Goal: Information Seeking & Learning: Learn about a topic

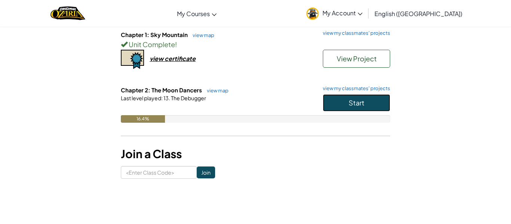
click at [344, 98] on button "Start" at bounding box center [356, 102] width 67 height 17
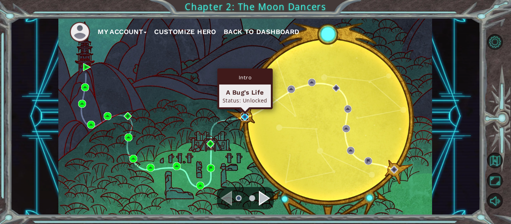
click at [246, 115] on img at bounding box center [245, 117] width 8 height 8
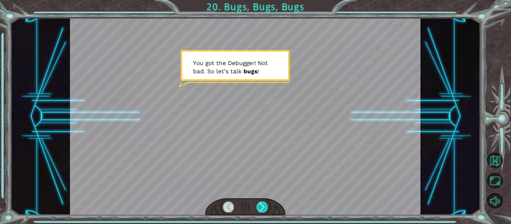
click at [265, 207] on div at bounding box center [262, 207] width 11 height 10
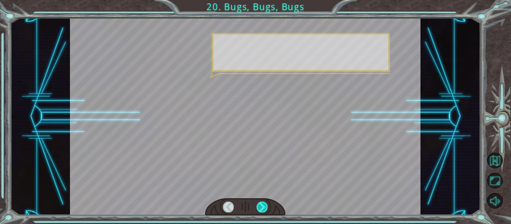
click at [265, 207] on div at bounding box center [262, 207] width 11 height 10
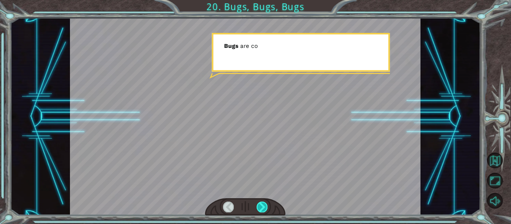
click at [265, 207] on div at bounding box center [262, 207] width 11 height 10
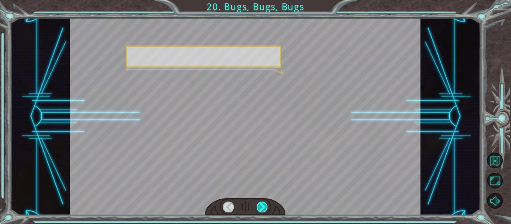
click at [265, 207] on div at bounding box center [262, 207] width 11 height 10
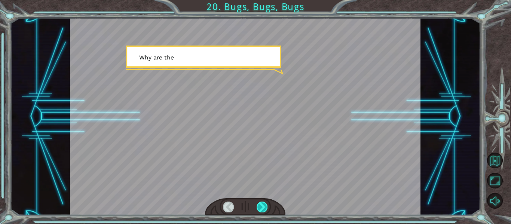
click at [265, 207] on div at bounding box center [262, 207] width 11 height 10
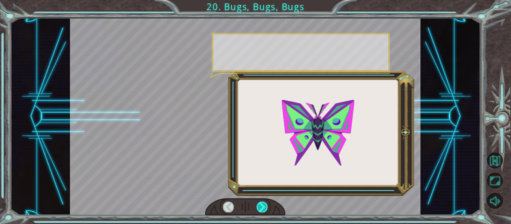
click at [265, 207] on div at bounding box center [262, 207] width 11 height 10
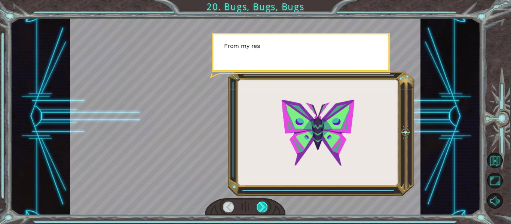
click at [265, 207] on div at bounding box center [262, 207] width 11 height 10
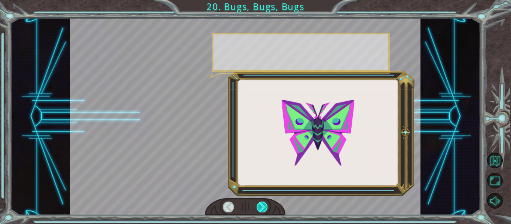
click at [265, 207] on div at bounding box center [262, 207] width 11 height 10
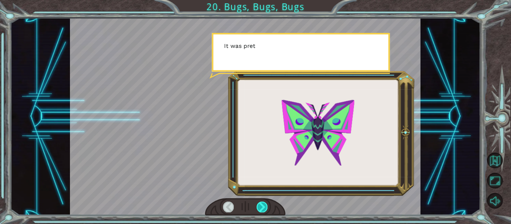
click at [265, 207] on div at bounding box center [262, 207] width 11 height 10
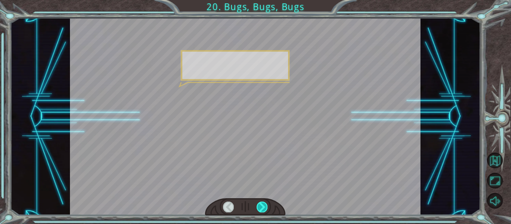
click at [265, 207] on div at bounding box center [262, 207] width 11 height 10
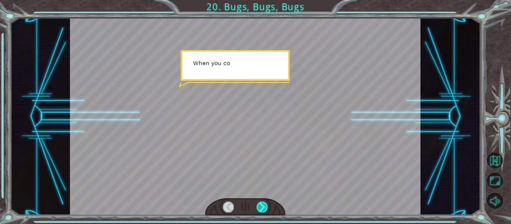
click at [265, 207] on div at bounding box center [262, 207] width 11 height 10
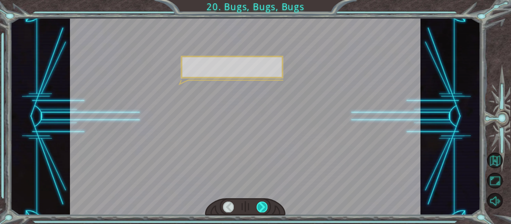
click at [265, 207] on div at bounding box center [262, 207] width 11 height 10
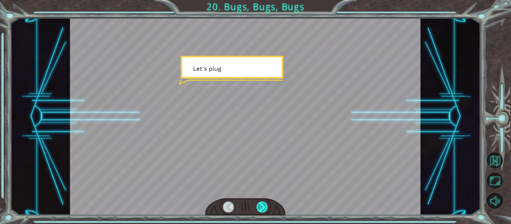
click at [265, 207] on div at bounding box center [262, 207] width 11 height 10
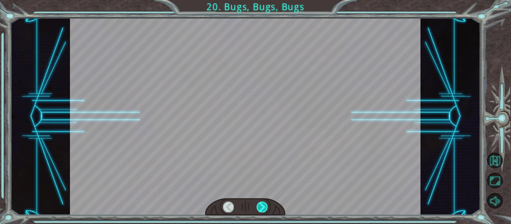
click at [265, 207] on div at bounding box center [262, 207] width 11 height 10
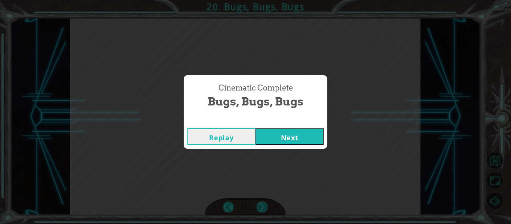
click at [265, 207] on div "Cinematic Complete Bugs, Bugs, Bugs Replay Next" at bounding box center [255, 112] width 511 height 224
click at [302, 143] on button "Next" at bounding box center [290, 136] width 68 height 17
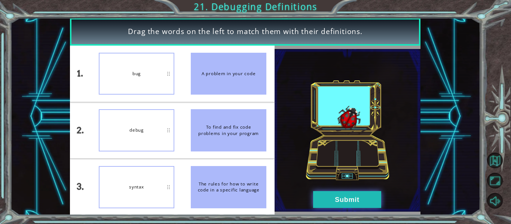
click at [324, 192] on button "Submit" at bounding box center [347, 199] width 68 height 17
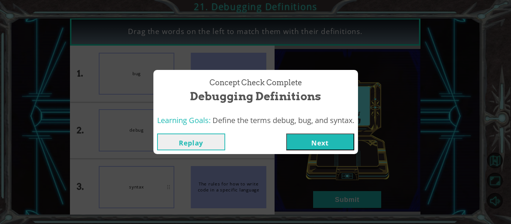
click at [316, 152] on div "Replay Next" at bounding box center [255, 142] width 205 height 24
click at [316, 150] on div "Replay Next" at bounding box center [255, 142] width 205 height 24
click at [310, 143] on button "Next" at bounding box center [320, 142] width 68 height 17
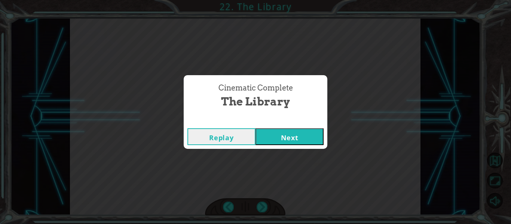
click at [312, 139] on button "Next" at bounding box center [290, 136] width 68 height 17
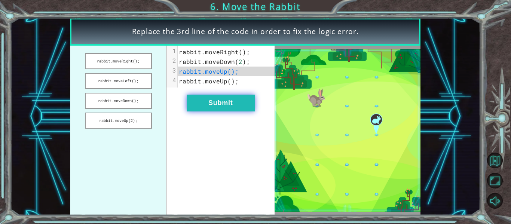
click at [238, 103] on button "Submit" at bounding box center [221, 103] width 68 height 17
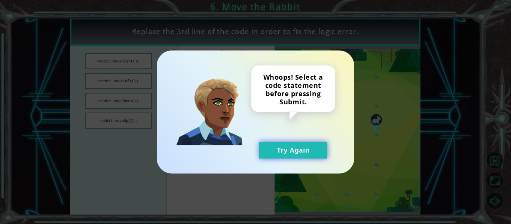
click at [282, 147] on button "Try Again" at bounding box center [293, 150] width 68 height 17
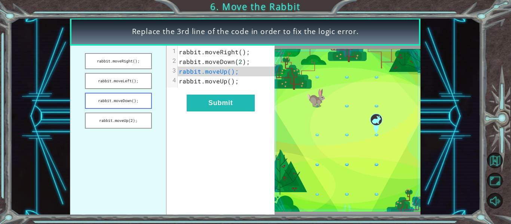
drag, startPoint x: 113, startPoint y: 76, endPoint x: 113, endPoint y: 93, distance: 16.5
click at [113, 93] on ul "rabbit.moveRight(); rabbit.moveLeft(); rabbit.moveDown(); rabbit.moveUp(2);" at bounding box center [118, 130] width 97 height 169
click at [128, 65] on button "rabbit.moveRight();" at bounding box center [118, 61] width 67 height 16
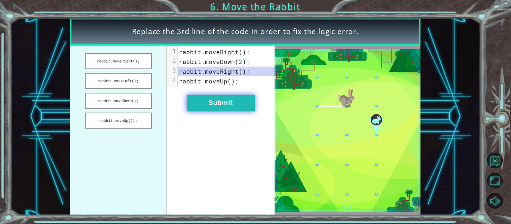
click at [189, 103] on button "Submit" at bounding box center [221, 103] width 68 height 17
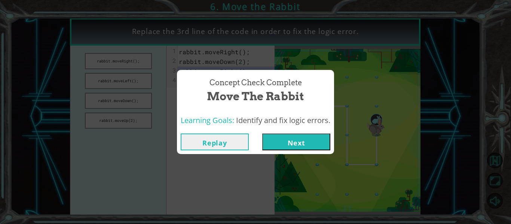
click at [278, 140] on button "Next" at bounding box center [296, 142] width 68 height 17
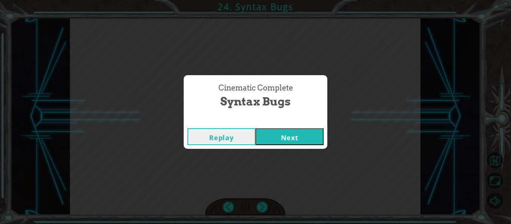
click at [300, 127] on div "Replay Next" at bounding box center [256, 137] width 144 height 24
click at [301, 138] on button "Next" at bounding box center [290, 136] width 68 height 17
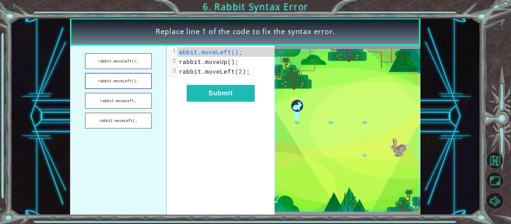
click at [127, 87] on button "rabbit.moveLeft();" at bounding box center [118, 81] width 67 height 16
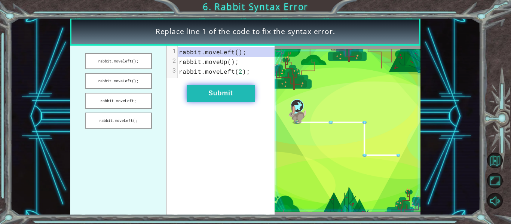
click at [208, 86] on button "Submit" at bounding box center [221, 93] width 68 height 17
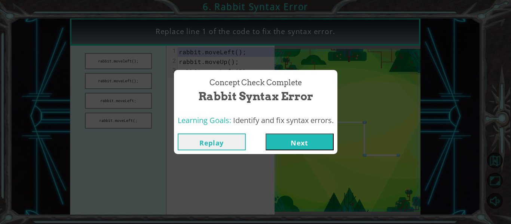
click at [279, 138] on button "Next" at bounding box center [300, 142] width 68 height 17
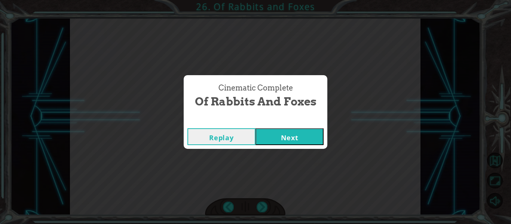
click at [285, 133] on button "Next" at bounding box center [290, 136] width 68 height 17
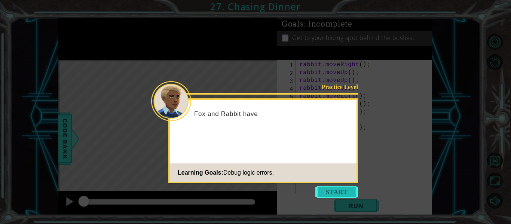
click at [329, 186] on button "Start" at bounding box center [336, 192] width 43 height 12
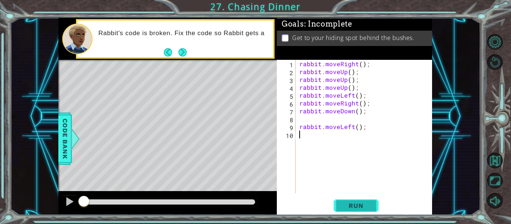
click at [374, 210] on button "Run" at bounding box center [356, 205] width 45 height 15
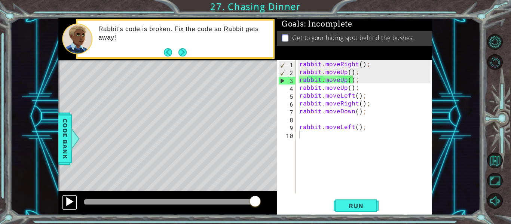
click at [66, 203] on div at bounding box center [70, 202] width 10 height 10
click at [349, 80] on div "rabbit . moveRight ( ) ; rabbit . moveUp ( ) ; rabbit . moveUp ( ) ; rabbit . m…" at bounding box center [366, 134] width 137 height 149
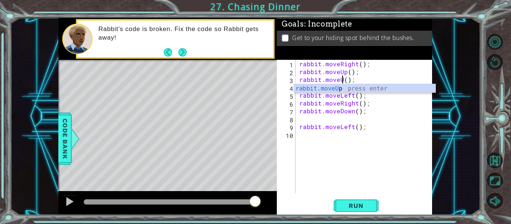
scroll to position [0, 3]
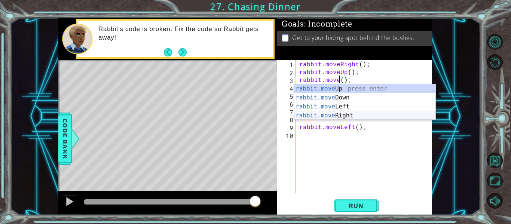
click at [370, 116] on div "rabbit.move Up press enter rabbit.move Down press enter rabbit.move Left press …" at bounding box center [364, 111] width 141 height 54
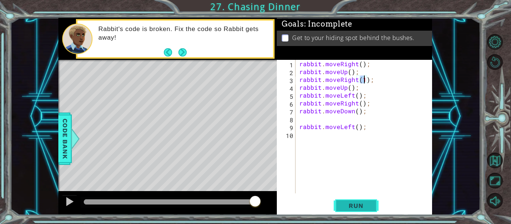
click at [357, 207] on span "Run" at bounding box center [356, 205] width 30 height 7
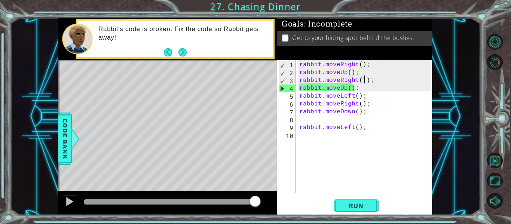
click at [356, 79] on div "rabbit . moveRight ( ) ; rabbit . moveUp ( ) ; rabbit . moveRight ( 1 ) ; rabbi…" at bounding box center [366, 134] width 137 height 149
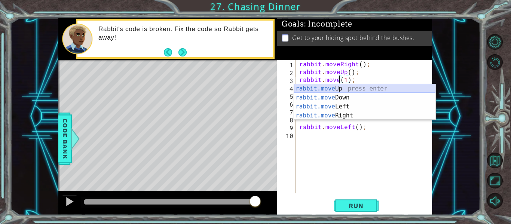
click at [355, 88] on div "rabbit.move Up press enter rabbit.move Down press enter rabbit.move Left press …" at bounding box center [364, 111] width 141 height 54
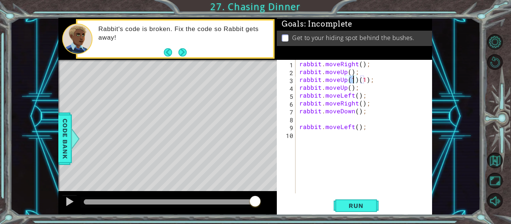
click at [346, 72] on div "rabbit . moveRight ( ) ; rabbit . moveUp ( ) ; rabbit . moveUp ( 1 ) ( 1 ) ; ra…" at bounding box center [366, 134] width 137 height 149
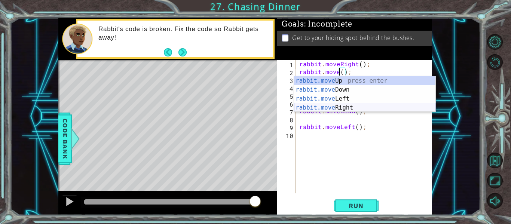
click at [351, 107] on div "rabbit.move Up press enter rabbit.move Down press enter rabbit.move Left press …" at bounding box center [364, 103] width 141 height 54
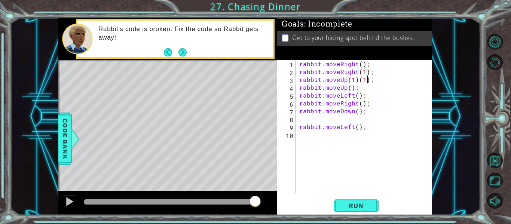
click at [367, 80] on div "rabbit . moveRight ( ) ; rabbit . moveRight ( 1 ) ; rabbit . moveUp ( 1 ) ( 1 )…" at bounding box center [366, 134] width 137 height 149
click at [356, 199] on button "Run" at bounding box center [356, 205] width 45 height 15
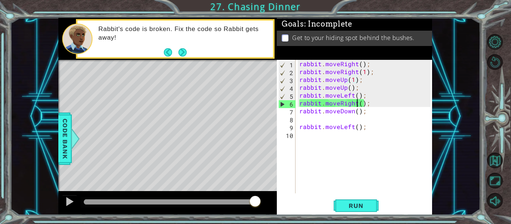
click at [356, 101] on div "rabbit . moveRight ( ) ; rabbit . moveRight ( 1 ) ; rabbit . moveUp ( 1 ) ; rab…" at bounding box center [366, 134] width 137 height 149
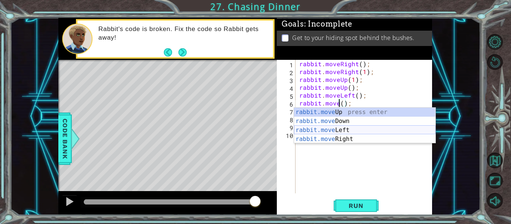
click at [356, 128] on div "rabbit.move Up press enter rabbit.move Down press enter rabbit.move Left press …" at bounding box center [364, 135] width 141 height 54
type textarea "rabbit.moveLeft(1);"
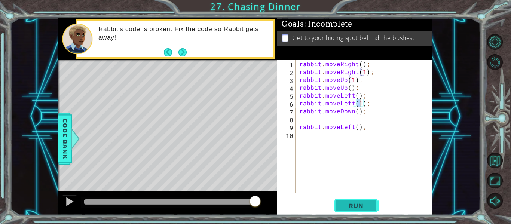
click at [351, 207] on span "Run" at bounding box center [356, 205] width 30 height 7
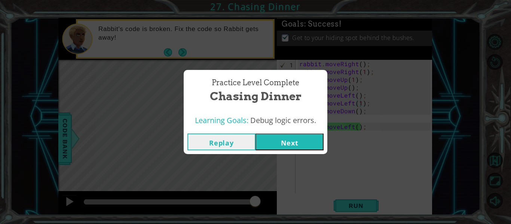
click at [304, 150] on button "Next" at bounding box center [290, 142] width 68 height 17
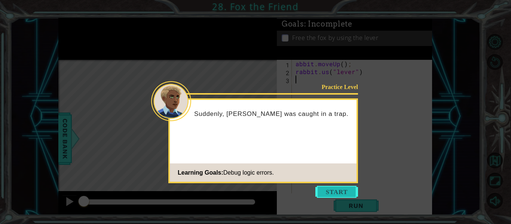
click at [342, 186] on button "Start" at bounding box center [336, 192] width 43 height 12
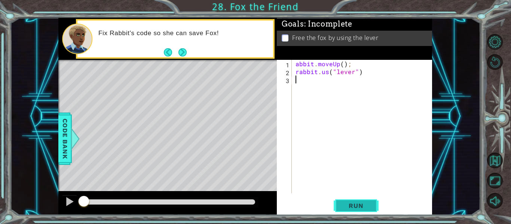
click at [371, 210] on button "Run" at bounding box center [356, 205] width 45 height 15
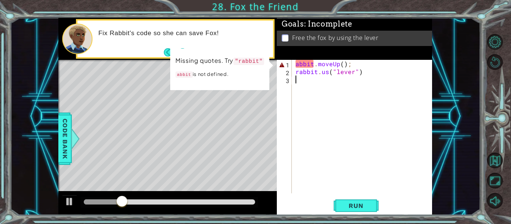
click at [295, 61] on div "abbit . moveUp ( ) ; rabbit . us ( "lever" )" at bounding box center [364, 134] width 140 height 149
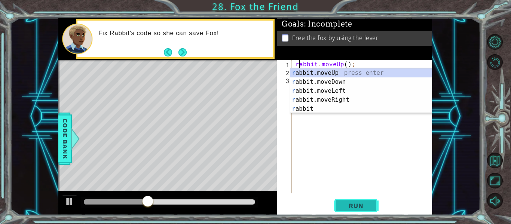
click at [341, 200] on button "Run" at bounding box center [356, 205] width 45 height 15
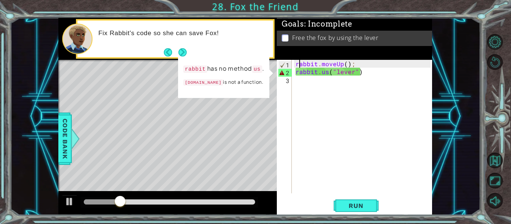
click at [324, 73] on div "rabbit . moveUp ( ) ; rabbit . us ( "lever" )" at bounding box center [364, 134] width 140 height 149
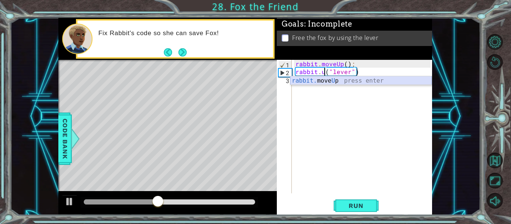
click at [326, 82] on div "rabbit. move U p press enter" at bounding box center [360, 89] width 141 height 27
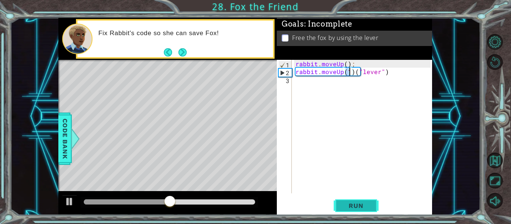
click at [355, 199] on button "Run" at bounding box center [356, 205] width 45 height 15
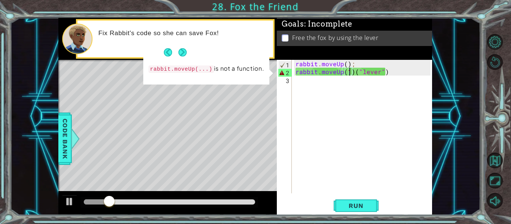
click at [342, 74] on div "rabbit . moveUp ( ) ; rabbit . moveUp ( 1 ) ( "lever" )" at bounding box center [364, 134] width 140 height 149
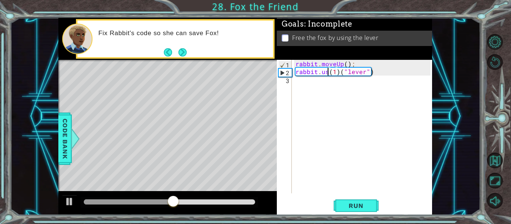
scroll to position [0, 3]
click at [356, 208] on span "Run" at bounding box center [356, 205] width 30 height 7
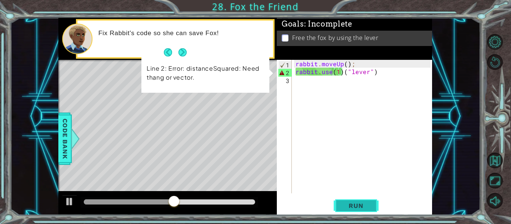
click at [357, 208] on span "Run" at bounding box center [356, 205] width 30 height 7
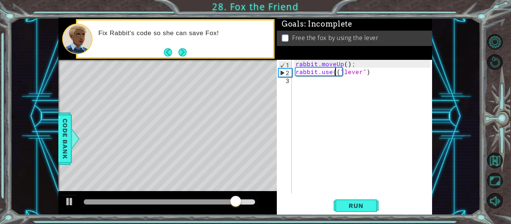
type textarea "rabbit.use("lever")"
click at [364, 71] on div "rabbit . moveUp ( ) ; rabbit . use ( "lever" )" at bounding box center [364, 134] width 140 height 149
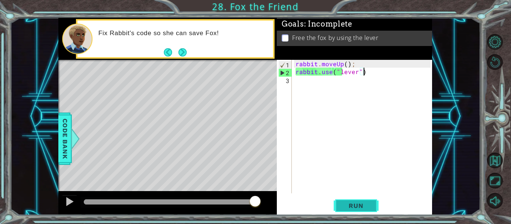
click at [359, 198] on button "Run" at bounding box center [356, 205] width 45 height 15
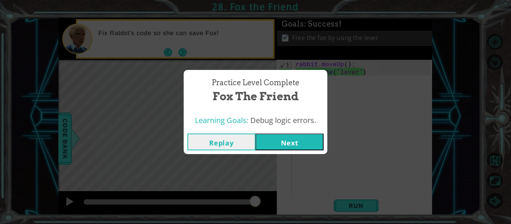
click at [314, 138] on button "Next" at bounding box center [290, 142] width 68 height 17
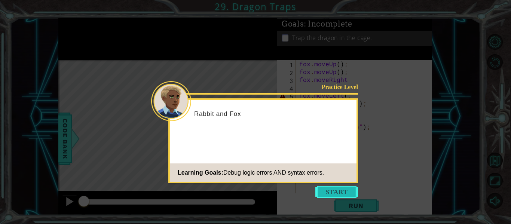
click at [346, 193] on button "Start" at bounding box center [336, 192] width 43 height 12
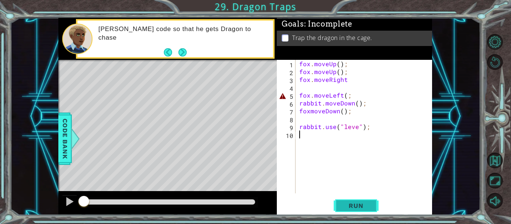
click at [357, 202] on span "Run" at bounding box center [356, 205] width 30 height 7
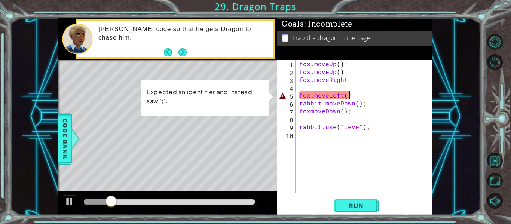
click at [348, 94] on div "fox . moveUp ( ) ; fox . moveUp ( ) ; fox . moveRight fox . moveLeft ( ; rabbit…" at bounding box center [366, 134] width 137 height 149
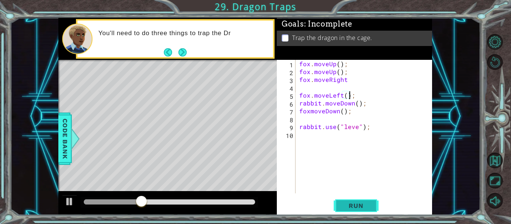
click at [336, 206] on button "Run" at bounding box center [356, 205] width 45 height 15
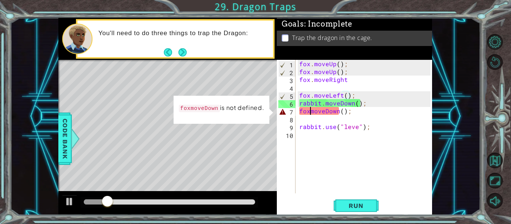
click at [311, 111] on div "fox . moveUp ( ) ; fox . moveUp ( ) ; fox . moveRight fox . moveLeft ( ) ; rabb…" at bounding box center [366, 134] width 137 height 149
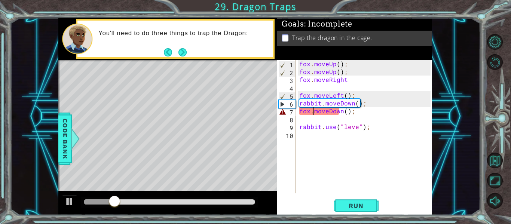
scroll to position [0, 1]
click at [351, 205] on span "Run" at bounding box center [356, 205] width 30 height 7
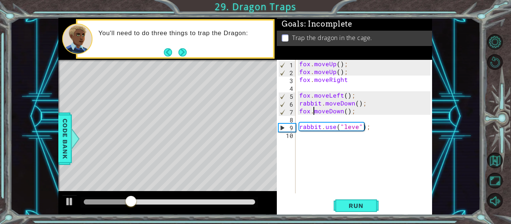
click at [357, 125] on div "fox . moveUp ( ) ; fox . moveUp ( ) ; fox . moveRight fox . moveLeft ( ) ; rabb…" at bounding box center [366, 134] width 137 height 149
click at [348, 111] on div "fox . moveUp ( ) ; fox . moveUp ( ) ; fox . moveRight fox . moveLeft ( ) ; rabb…" at bounding box center [366, 134] width 137 height 149
click at [351, 208] on span "Run" at bounding box center [356, 205] width 30 height 7
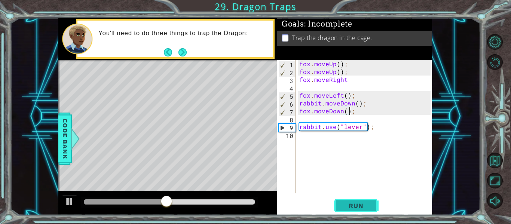
click at [353, 207] on span "Run" at bounding box center [356, 205] width 30 height 7
click at [341, 207] on span "Run" at bounding box center [356, 205] width 30 height 7
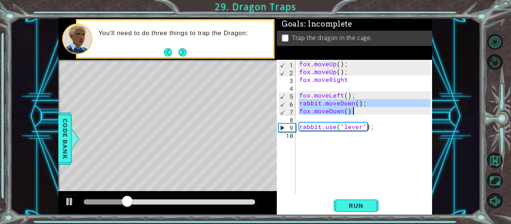
drag, startPoint x: 299, startPoint y: 101, endPoint x: 352, endPoint y: 109, distance: 53.4
click at [352, 109] on div "fox . moveUp ( ) ; fox . moveUp ( ) ; fox . moveRight fox . moveLeft ( ) ; rabb…" at bounding box center [366, 134] width 137 height 149
type textarea "rabbit.moveDown(); fox.moveDown();"
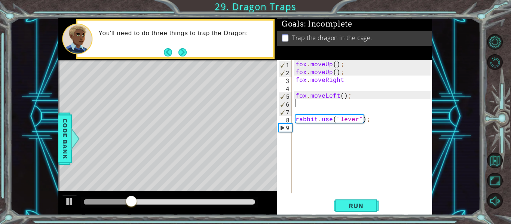
scroll to position [0, 0]
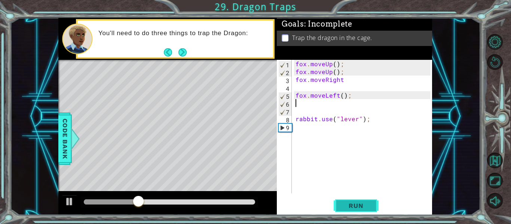
click at [359, 206] on span "Run" at bounding box center [356, 205] width 30 height 7
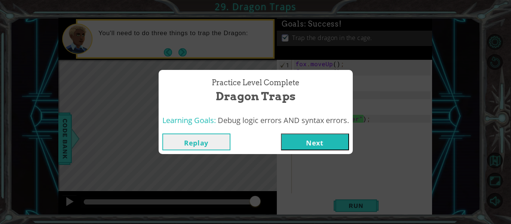
click at [326, 137] on button "Next" at bounding box center [315, 142] width 68 height 17
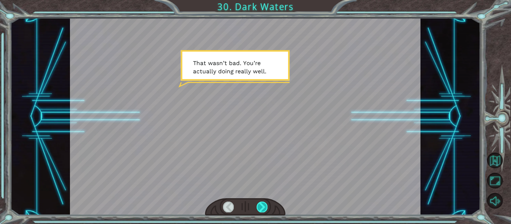
click at [262, 206] on div at bounding box center [262, 207] width 11 height 10
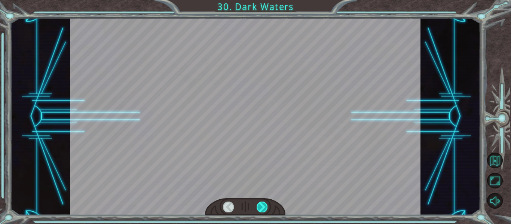
click at [262, 206] on div at bounding box center [262, 207] width 11 height 10
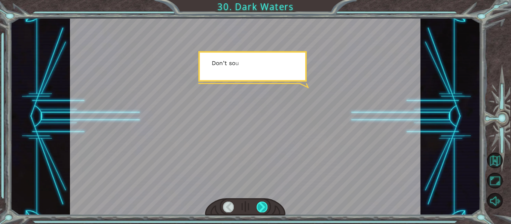
click at [262, 206] on div at bounding box center [262, 207] width 11 height 10
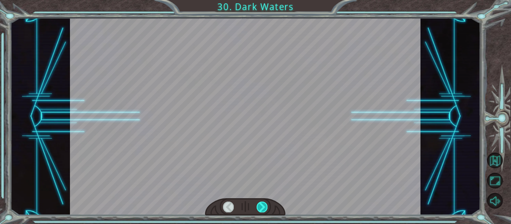
click at [262, 206] on div at bounding box center [262, 207] width 11 height 10
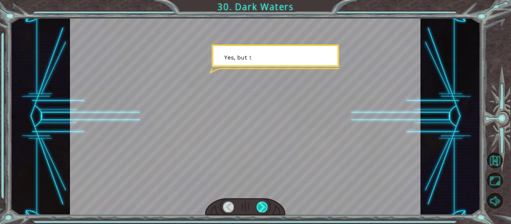
click at [262, 206] on div at bounding box center [262, 207] width 11 height 10
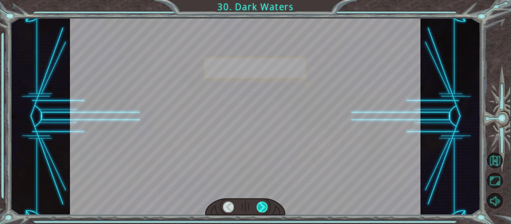
click at [262, 206] on div at bounding box center [262, 207] width 11 height 10
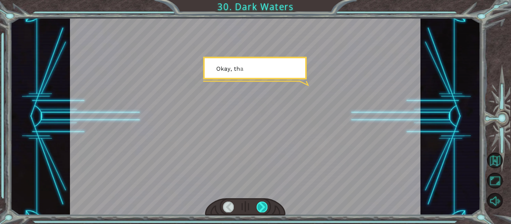
click at [262, 206] on div at bounding box center [262, 207] width 11 height 10
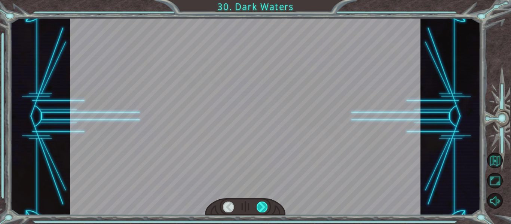
click at [262, 206] on div at bounding box center [262, 207] width 11 height 10
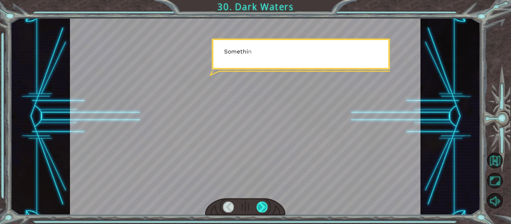
click at [262, 206] on div at bounding box center [262, 207] width 11 height 10
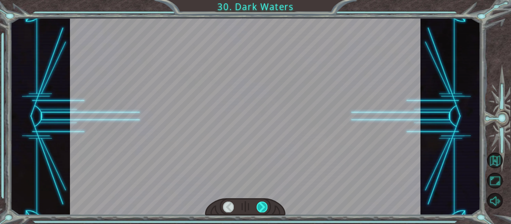
click at [262, 206] on div at bounding box center [262, 207] width 11 height 10
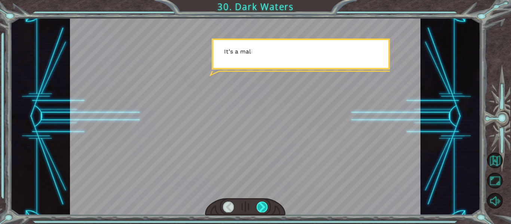
click at [262, 206] on div at bounding box center [262, 207] width 11 height 10
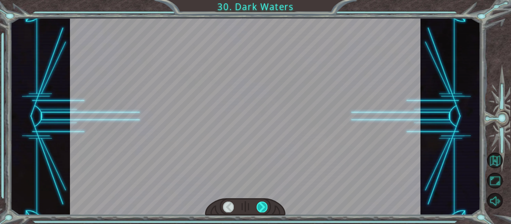
click at [262, 206] on div at bounding box center [262, 207] width 11 height 10
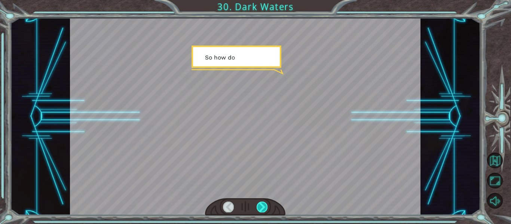
click at [262, 206] on div at bounding box center [262, 207] width 11 height 10
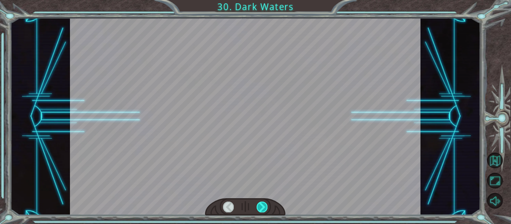
click at [262, 206] on div at bounding box center [262, 207] width 11 height 10
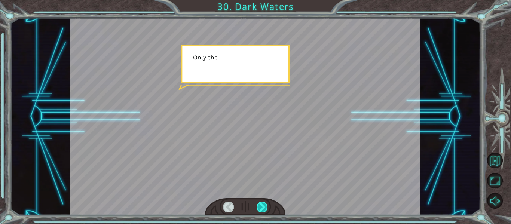
click at [262, 206] on div at bounding box center [262, 207] width 11 height 10
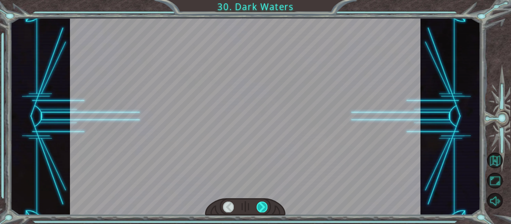
click at [262, 206] on div at bounding box center [262, 207] width 11 height 10
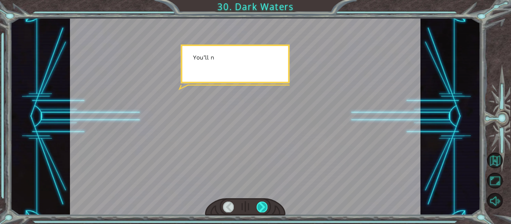
click at [262, 206] on div at bounding box center [262, 207] width 11 height 10
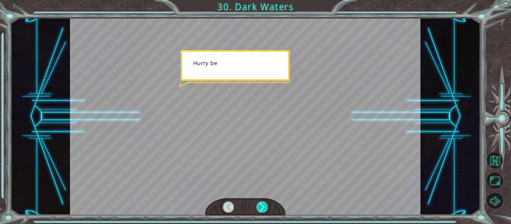
click at [262, 206] on div at bounding box center [262, 207] width 11 height 10
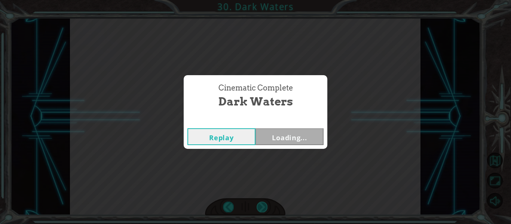
click at [262, 206] on div "Cinematic Complete Dark Waters Replay Loading..." at bounding box center [255, 112] width 511 height 224
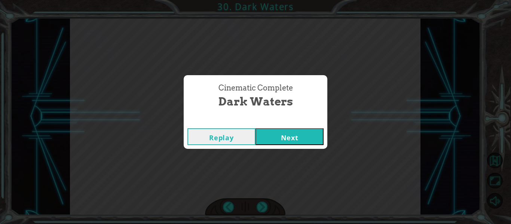
click at [286, 138] on button "Next" at bounding box center [290, 136] width 68 height 17
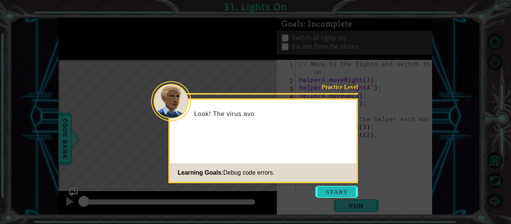
click at [331, 188] on button "Start" at bounding box center [336, 192] width 43 height 12
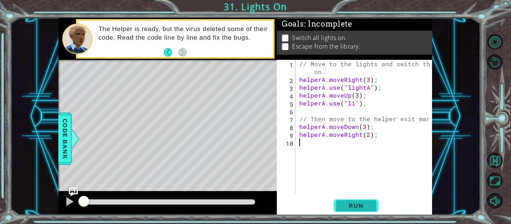
click at [357, 201] on button "Run" at bounding box center [356, 205] width 45 height 15
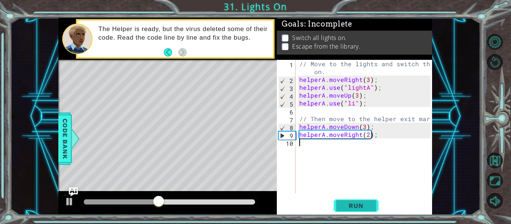
click at [354, 199] on button "Run" at bounding box center [356, 205] width 45 height 15
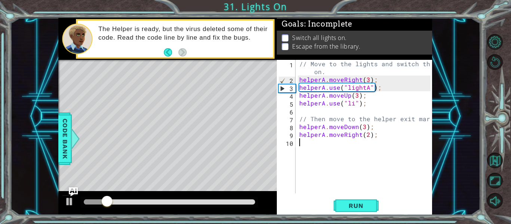
click at [353, 100] on div "// Move to the lights and switch them on. helperA . moveRight ( 3 ) ; helperA .…" at bounding box center [366, 138] width 137 height 157
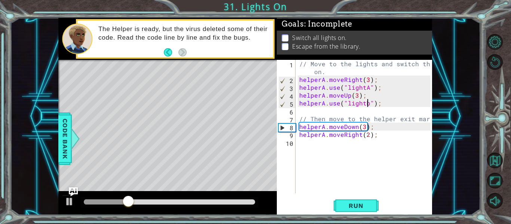
scroll to position [0, 4]
click at [354, 208] on span "Run" at bounding box center [356, 205] width 30 height 7
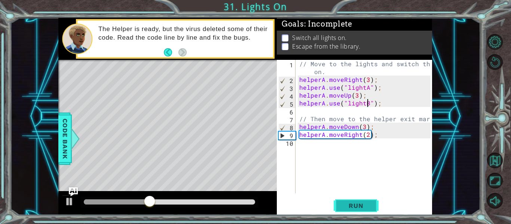
click at [369, 203] on span "Run" at bounding box center [356, 205] width 30 height 7
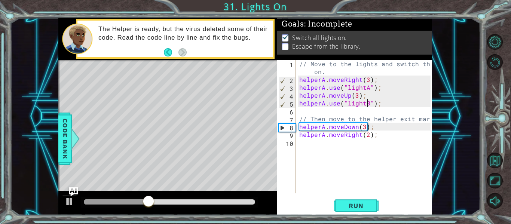
click at [364, 125] on div "// Move to the lights and switch them on. helperA . moveRight ( 3 ) ; helperA .…" at bounding box center [366, 138] width 137 height 157
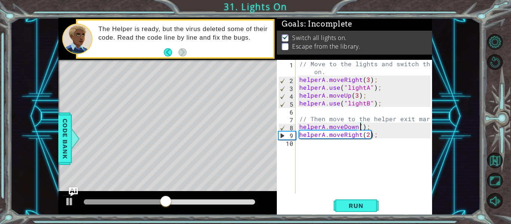
scroll to position [0, 4]
click at [364, 211] on button "Run" at bounding box center [356, 205] width 45 height 15
type textarea "helperA.moveDown(1);"
click at [355, 200] on button "Run" at bounding box center [356, 205] width 45 height 15
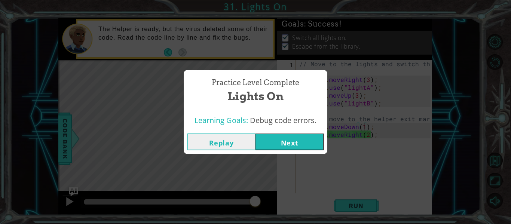
click at [283, 146] on button "Next" at bounding box center [290, 142] width 68 height 17
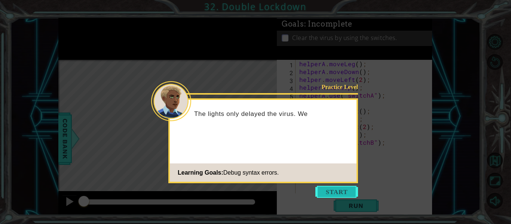
click at [323, 189] on button "Start" at bounding box center [336, 192] width 43 height 12
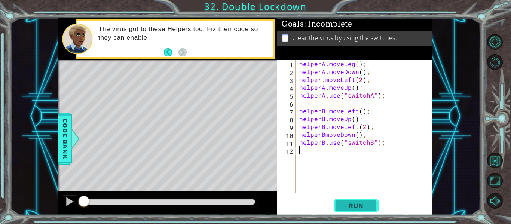
click at [367, 208] on span "Run" at bounding box center [356, 205] width 30 height 7
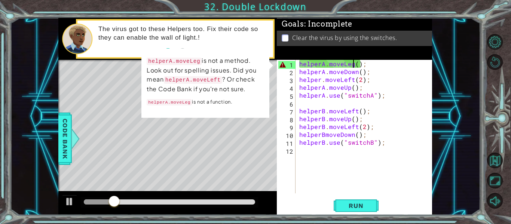
click at [354, 64] on div "helperA . moveLeg ( ) ; helperA . moveDown ( ) ; helper . moveLeft ( 2 ) ; help…" at bounding box center [366, 134] width 137 height 149
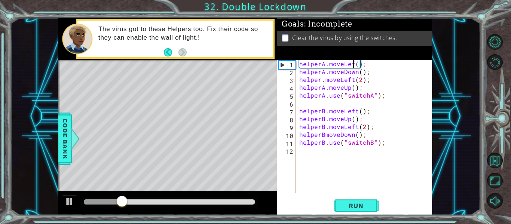
scroll to position [0, 4]
click at [354, 200] on button "Run" at bounding box center [356, 205] width 45 height 15
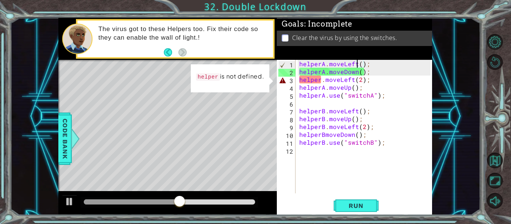
click at [315, 80] on div "helperA . moveLeft ( ) ; helperA . moveDown ( ) ; helper . moveLeft ( 2 ) ; hel…" at bounding box center [366, 134] width 137 height 149
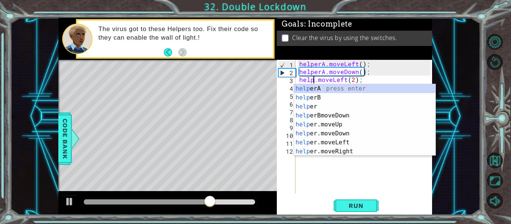
scroll to position [0, 1]
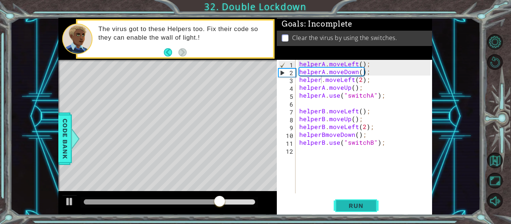
click at [359, 199] on button "Run" at bounding box center [356, 205] width 45 height 15
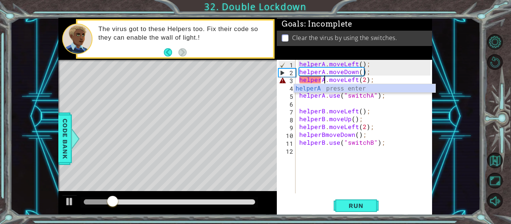
scroll to position [0, 2]
click at [351, 202] on span "Run" at bounding box center [356, 205] width 30 height 7
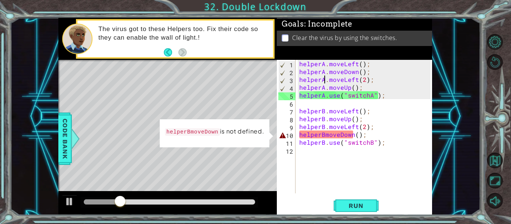
click at [325, 134] on div "helperA . moveLeft ( ) ; helperA . moveDown ( ) ; helperA . moveLeft ( 2 ) ; he…" at bounding box center [366, 134] width 137 height 149
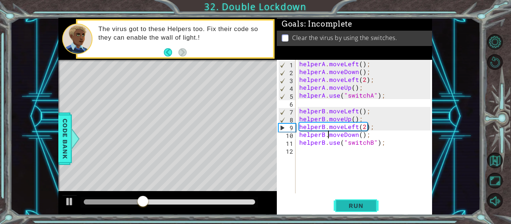
type textarea "helperB.moveDown();"
click at [344, 211] on button "Run" at bounding box center [356, 205] width 45 height 15
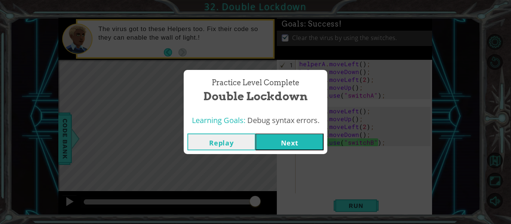
click at [293, 152] on div "Replay Next" at bounding box center [256, 142] width 144 height 24
click at [290, 149] on button "Next" at bounding box center [290, 142] width 68 height 17
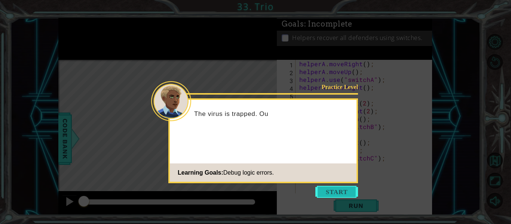
click at [337, 190] on button "Start" at bounding box center [336, 192] width 43 height 12
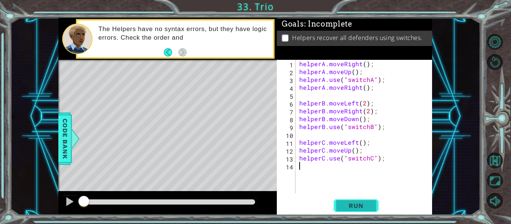
click at [347, 202] on button "Run" at bounding box center [356, 205] width 45 height 15
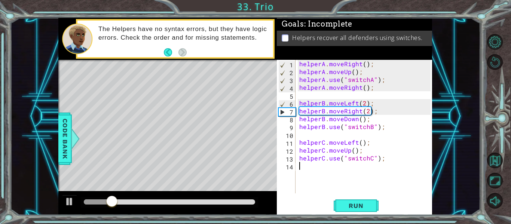
click at [360, 73] on div "helperA . moveRight ( ) ; helperA . moveUp ( ) ; helperA . use ( "switchA" ) ; …" at bounding box center [366, 134] width 137 height 149
type textarea "helperA.moveUp();"
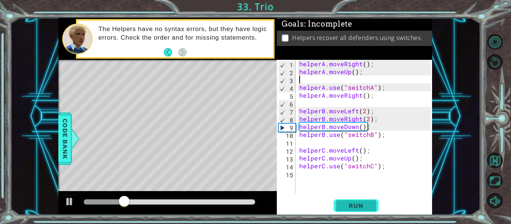
click at [357, 200] on button "Run" at bounding box center [356, 205] width 45 height 15
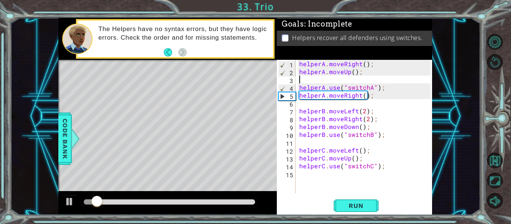
click at [319, 78] on div "helperA . moveRight ( ) ; helperA . moveUp ( ) ; helperA . use ( "switchA" ) ; …" at bounding box center [366, 134] width 137 height 149
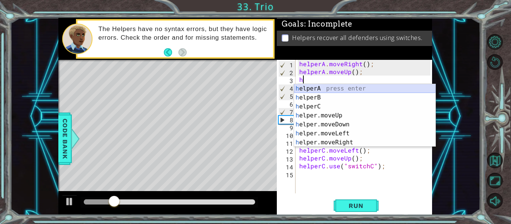
click at [317, 86] on div "h elperA press enter h elperB press enter h elperC press enter h elper.moveUp p…" at bounding box center [364, 124] width 141 height 81
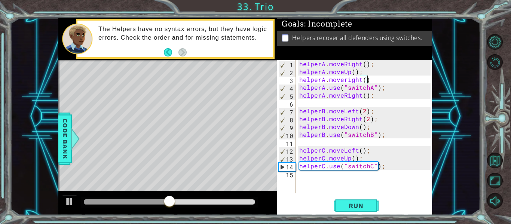
scroll to position [0, 4]
type textarea "helperA.moveright();"
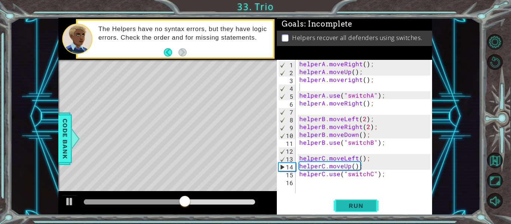
click at [352, 207] on span "Run" at bounding box center [356, 205] width 30 height 7
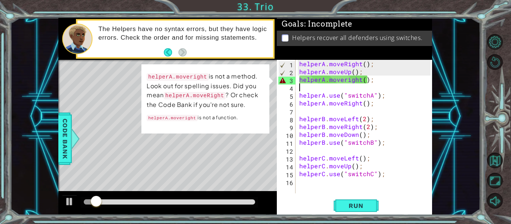
click at [313, 88] on div "helperA . moveRight ( ) ; helperA . moveUp ( ) ; helperA . moveright ( ) ; help…" at bounding box center [366, 134] width 137 height 149
click at [362, 209] on button "Run" at bounding box center [356, 205] width 45 height 15
click at [345, 81] on div "helperA . moveRight ( ) ; helperA . moveUp ( ) ; helperA . moveright ( ) ; help…" at bounding box center [366, 134] width 137 height 149
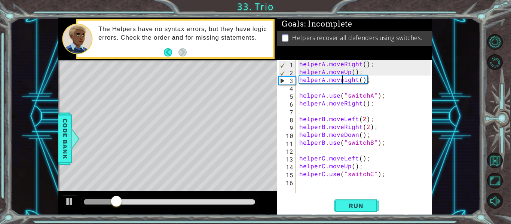
scroll to position [0, 3]
click at [363, 199] on button "Run" at bounding box center [356, 205] width 45 height 15
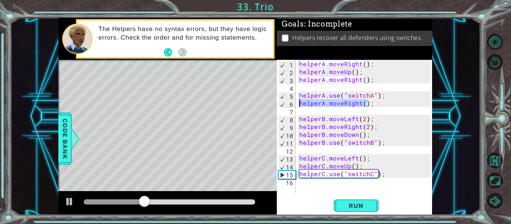
drag, startPoint x: 369, startPoint y: 104, endPoint x: 301, endPoint y: 104, distance: 68.1
click at [301, 104] on div "helperA . moveRight ( ) ; helperA . moveUp ( ) ; helperA . moveRight ( ) ; help…" at bounding box center [366, 134] width 137 height 149
click at [389, 173] on div "helperA . moveRight ( ) ; helperA . moveUp ( ) ; helperA . moveRight ( ) ; help…" at bounding box center [366, 134] width 137 height 149
type textarea "helperC.use("switchC");"
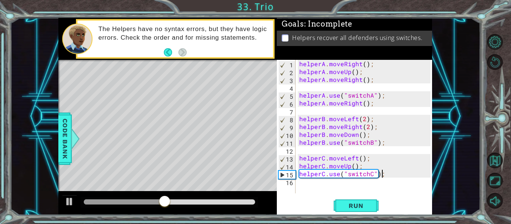
scroll to position [0, 0]
click at [299, 172] on div "helperA . moveRight ( ) ; helperA . moveUp ( ) ; helperA . moveRight ( ) ; help…" at bounding box center [366, 134] width 137 height 149
type textarea "helperC.use("switchC");"
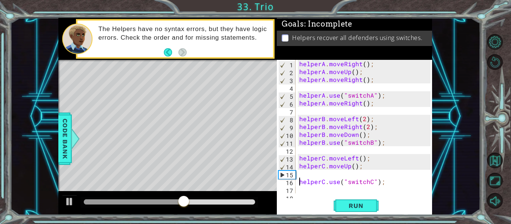
click at [310, 174] on div "helperA . moveRight ( ) ; helperA . moveUp ( ) ; helperA . moveRight ( ) ; help…" at bounding box center [366, 134] width 137 height 149
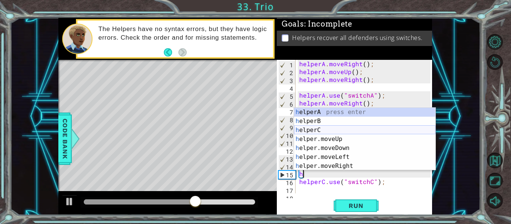
click at [319, 132] on div "h elperA press enter h elperB press enter h elperC press enter h elper.moveUp p…" at bounding box center [364, 148] width 141 height 81
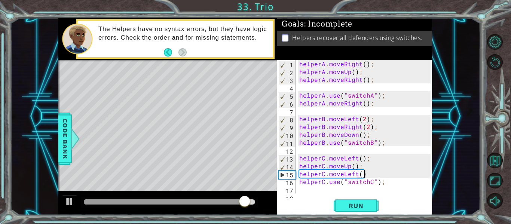
scroll to position [0, 4]
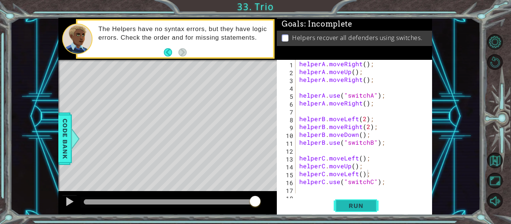
click at [356, 198] on button "Run" at bounding box center [356, 205] width 45 height 15
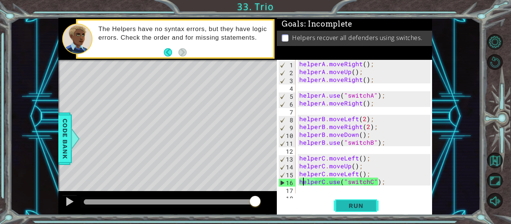
click at [368, 201] on button "Run" at bounding box center [356, 205] width 45 height 15
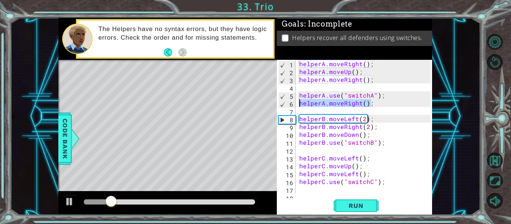
drag, startPoint x: 373, startPoint y: 104, endPoint x: 300, endPoint y: 102, distance: 73.0
click at [300, 102] on div "helperA . moveRight ( ) ; helperA . moveUp ( ) ; helperA . moveRight ( ) ; help…" at bounding box center [366, 134] width 137 height 149
type textarea "helperA.moveRight();"
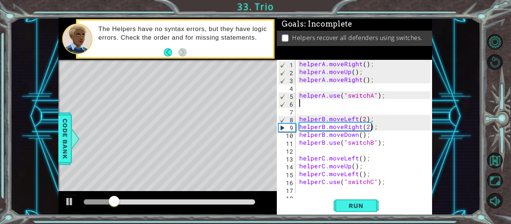
scroll to position [0, 0]
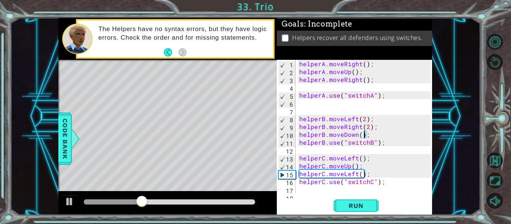
drag, startPoint x: 371, startPoint y: 135, endPoint x: 364, endPoint y: 132, distance: 6.7
click at [364, 132] on div "helperA . moveRight ( ) ; helperA . moveUp ( ) ; helperA . moveRight ( ) ; help…" at bounding box center [366, 134] width 137 height 149
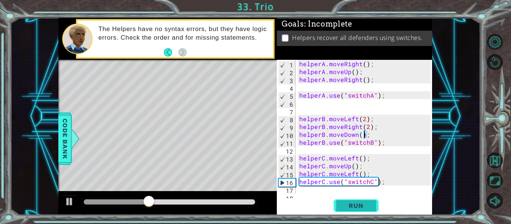
click at [345, 210] on button "Run" at bounding box center [356, 205] width 45 height 15
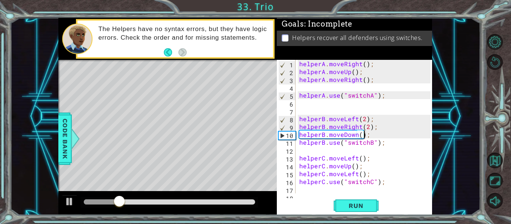
click at [360, 136] on div "helperA . moveRight ( ) ; helperA . moveUp ( ) ; helperA . moveRight ( ) ; help…" at bounding box center [366, 134] width 137 height 149
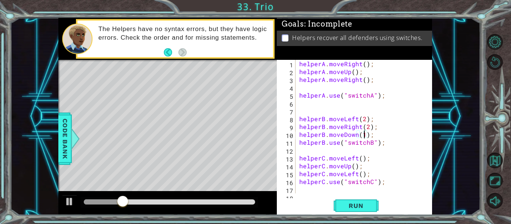
scroll to position [0, 4]
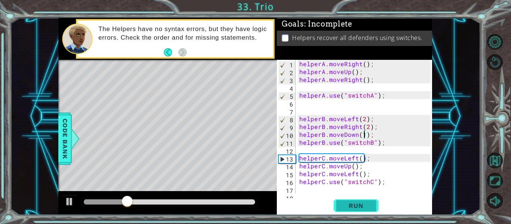
click at [348, 205] on span "Run" at bounding box center [356, 205] width 30 height 7
drag, startPoint x: 373, startPoint y: 126, endPoint x: 299, endPoint y: 126, distance: 74.4
click at [299, 126] on div "helperA . moveRight ( ) ; helperA . moveUp ( ) ; helperA . moveRight ( ) ; help…" at bounding box center [366, 134] width 137 height 149
type textarea "helperB.moveRight(2);"
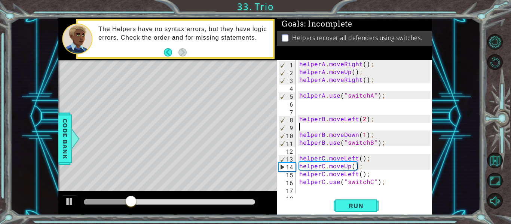
scroll to position [0, 0]
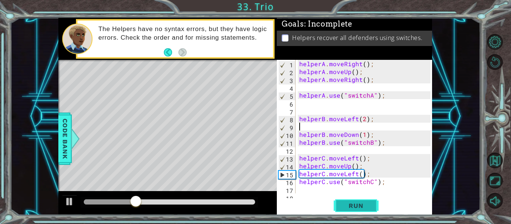
click at [361, 204] on span "Run" at bounding box center [356, 205] width 30 height 7
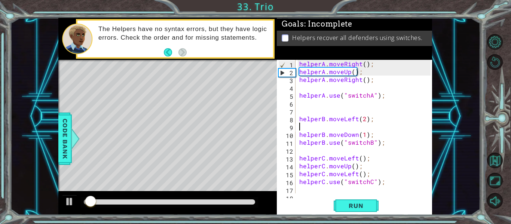
click at [299, 133] on div "helperA . moveRight ( ) ; helperA . moveUp ( ) ; helperA . moveRight ( ) ; help…" at bounding box center [366, 134] width 137 height 149
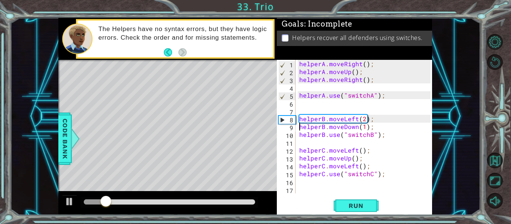
type textarea "helperB.use("switchB");"
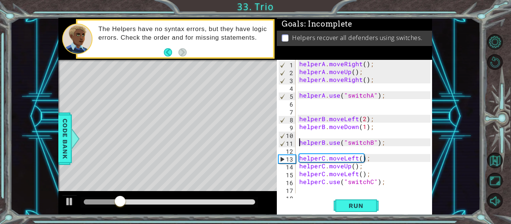
click at [334, 132] on div "helperA . moveRight ( ) ; helperA . moveUp ( ) ; helperA . moveRight ( ) ; help…" at bounding box center [366, 134] width 137 height 149
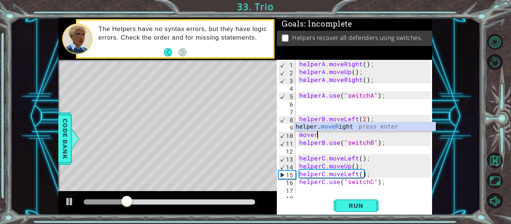
scroll to position [0, 1]
click at [346, 126] on div "helper. moveR ight press enter" at bounding box center [364, 135] width 141 height 27
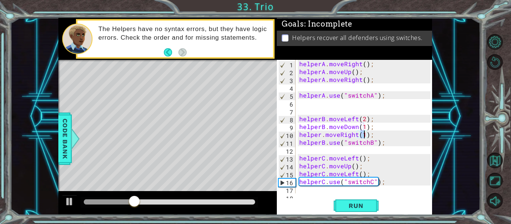
scroll to position [0, 4]
click at [354, 201] on button "Run" at bounding box center [356, 205] width 45 height 15
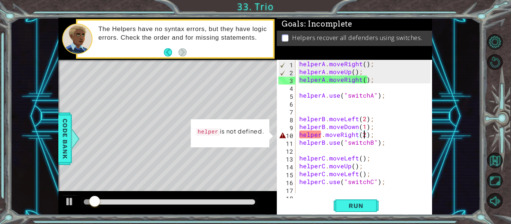
click at [323, 136] on div "helperA . moveRight ( ) ; helperA . moveUp ( ) ; helperA . moveRight ( ) ; help…" at bounding box center [366, 134] width 137 height 149
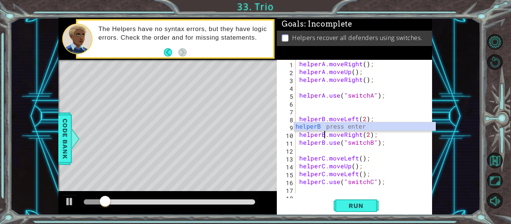
scroll to position [0, 2]
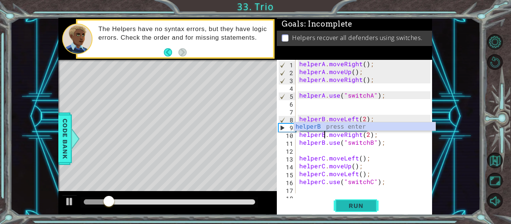
click at [347, 204] on span "Run" at bounding box center [356, 205] width 30 height 7
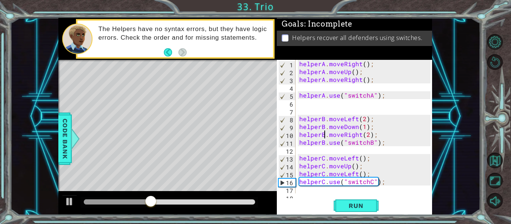
click at [357, 173] on div "helperA . moveRight ( ) ; helperA . moveUp ( ) ; helperA . moveRight ( ) ; help…" at bounding box center [366, 134] width 137 height 149
type textarea "helperC.moveRight();"
click at [353, 208] on span "Run" at bounding box center [356, 205] width 30 height 7
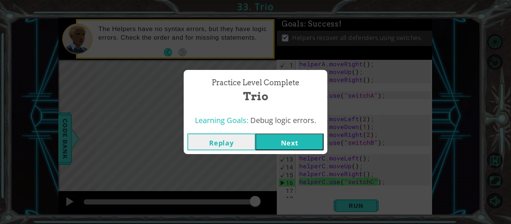
click at [292, 144] on button "Next" at bounding box center [290, 142] width 68 height 17
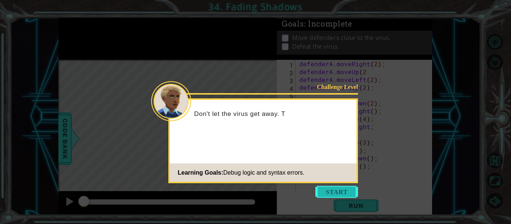
click at [325, 190] on button "Start" at bounding box center [336, 192] width 43 height 12
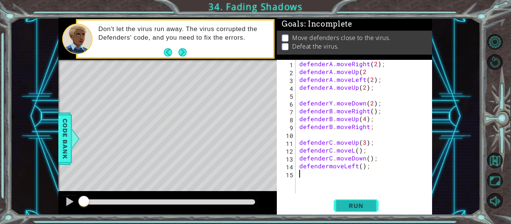
click at [352, 203] on span "Run" at bounding box center [356, 205] width 30 height 7
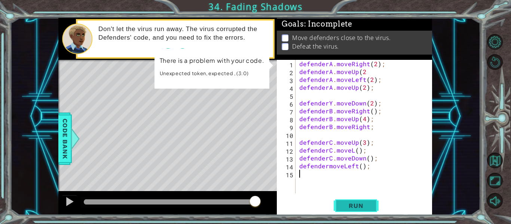
click at [347, 208] on span "Run" at bounding box center [356, 205] width 30 height 7
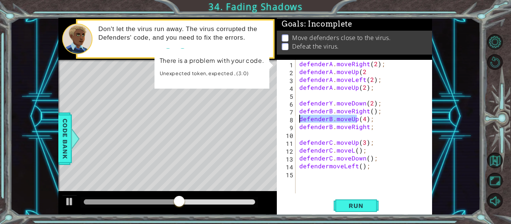
drag, startPoint x: 358, startPoint y: 121, endPoint x: 300, endPoint y: 119, distance: 57.6
click at [300, 119] on div "defenderA . moveRight ( 2 ) ; defenderA . moveUp ( 2 defenderA . moveLeft ( 2 )…" at bounding box center [366, 134] width 137 height 149
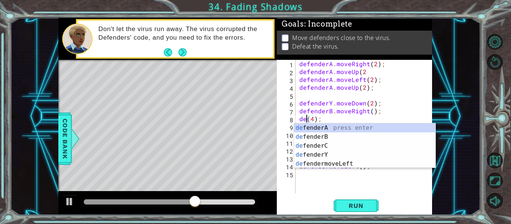
scroll to position [0, 1]
click at [313, 135] on div "de fenderA press enter de fenderB press enter de fenderC press enter de fenderY…" at bounding box center [364, 154] width 141 height 63
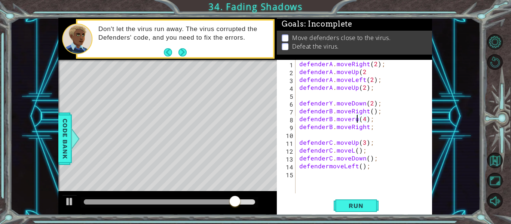
scroll to position [0, 4]
click at [348, 200] on button "Run" at bounding box center [356, 205] width 45 height 15
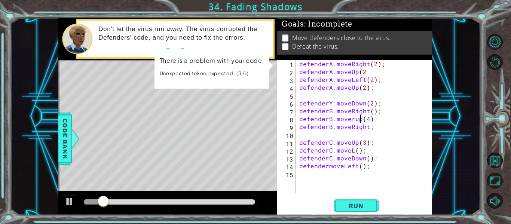
click at [357, 119] on div "defenderA . moveRight ( 2 ) ; defenderA . moveUp ( 2 defenderA . moveLeft ( 2 )…" at bounding box center [366, 134] width 137 height 149
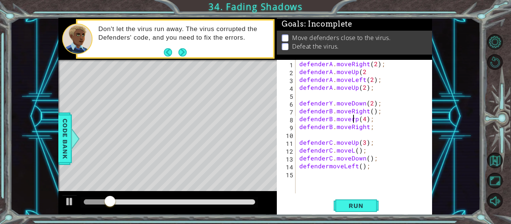
scroll to position [0, 4]
click at [356, 204] on span "Run" at bounding box center [356, 205] width 30 height 7
click at [365, 205] on span "Run" at bounding box center [356, 205] width 30 height 7
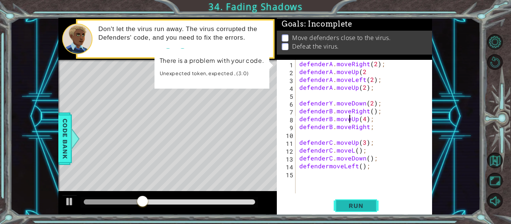
click at [365, 205] on span "Run" at bounding box center [356, 205] width 30 height 7
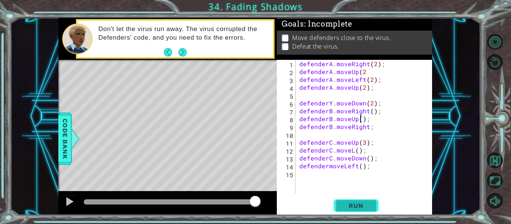
click at [357, 205] on span "Run" at bounding box center [356, 205] width 30 height 7
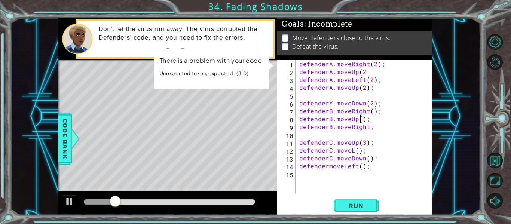
click at [365, 73] on div "defenderA . moveRight ( 2 ) ; defenderA . moveUp ( 2 defenderA . moveLeft ( 2 )…" at bounding box center [366, 134] width 137 height 149
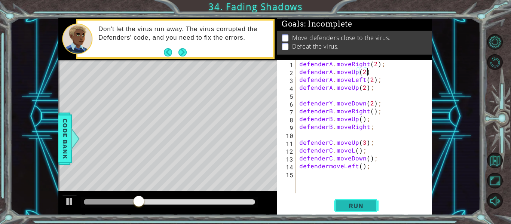
click at [357, 209] on span "Run" at bounding box center [356, 205] width 30 height 7
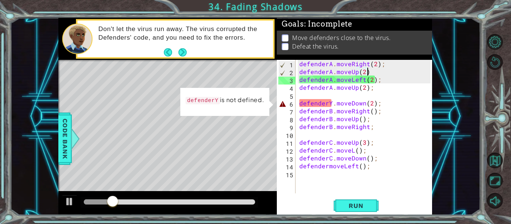
click at [331, 103] on div "defenderA . moveRight ( 2 ) ; defenderA . moveUp ( 2 ) defenderA . moveLeft ( 2…" at bounding box center [366, 134] width 137 height 149
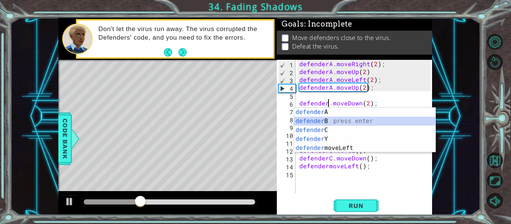
click at [337, 122] on div "defender A press enter defender B press enter defender C press enter defender Y…" at bounding box center [364, 139] width 141 height 63
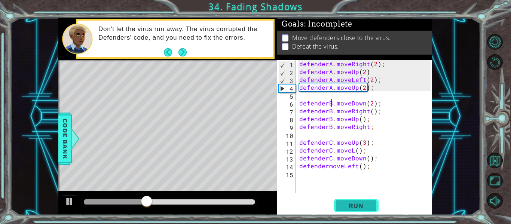
click at [362, 201] on button "Run" at bounding box center [356, 205] width 45 height 15
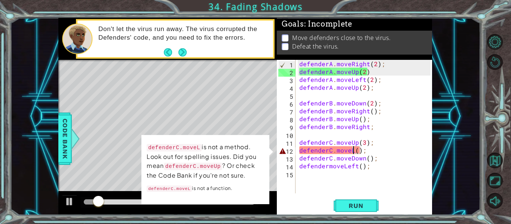
click at [352, 150] on div "defenderA . moveRight ( 2 ) ; defenderA . moveUp ( 2 ) defenderA . moveLeft ( 2…" at bounding box center [366, 134] width 137 height 149
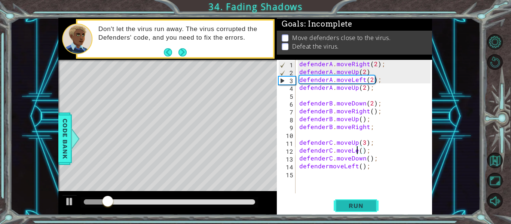
scroll to position [0, 4]
click at [346, 209] on span "Run" at bounding box center [356, 205] width 30 height 7
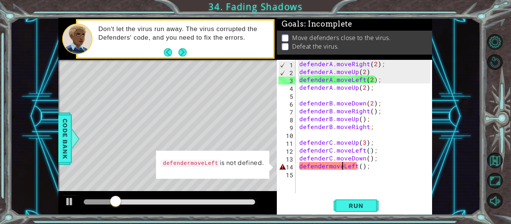
click at [342, 166] on div "defenderA . moveRight ( 2 ) ; defenderA . moveUp ( 2 ) defenderA . moveLeft ( 2…" at bounding box center [366, 134] width 137 height 149
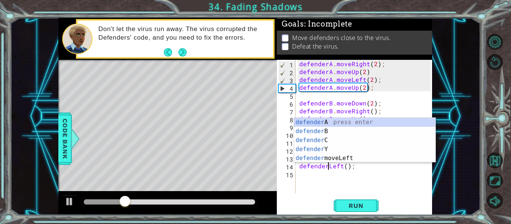
scroll to position [0, 3]
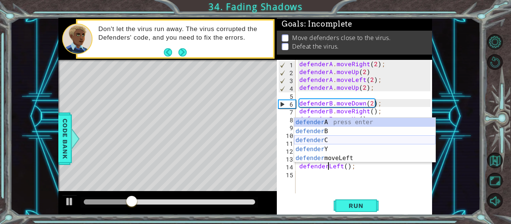
click at [331, 140] on div "defender A press enter defender B press enter defender C press enter defender Y…" at bounding box center [364, 149] width 141 height 63
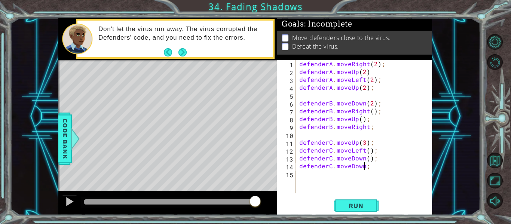
scroll to position [0, 4]
click at [352, 210] on button "Run" at bounding box center [356, 205] width 45 height 15
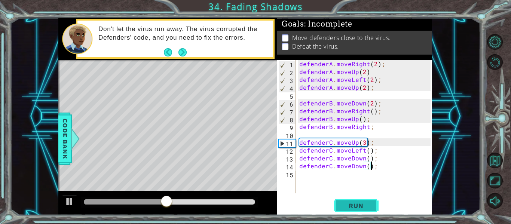
click at [354, 206] on span "Run" at bounding box center [356, 205] width 30 height 7
click at [361, 117] on div "defenderA . moveRight ( 2 ) ; defenderA . moveUp ( 2 ) defenderA . moveLeft ( 2…" at bounding box center [366, 134] width 137 height 149
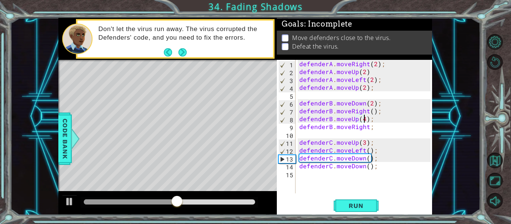
scroll to position [0, 4]
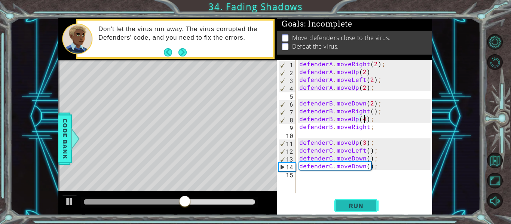
click at [363, 199] on button "Run" at bounding box center [356, 205] width 45 height 15
click at [367, 128] on div "defenderA . moveRight ( 2 ) ; defenderA . moveUp ( 2 ) defenderA . moveLeft ( 2…" at bounding box center [366, 134] width 137 height 149
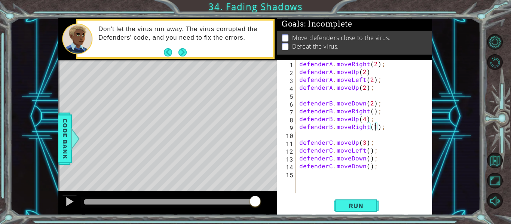
scroll to position [0, 5]
click at [364, 209] on button "Run" at bounding box center [356, 205] width 45 height 15
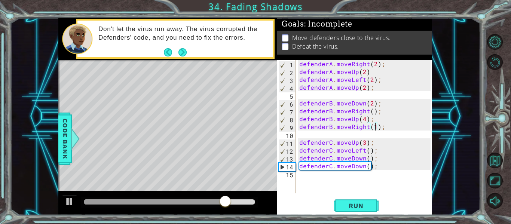
click at [365, 165] on div "defenderA . moveRight ( 2 ) ; defenderA . moveUp ( 2 ) defenderA . moveLeft ( 2…" at bounding box center [366, 134] width 137 height 149
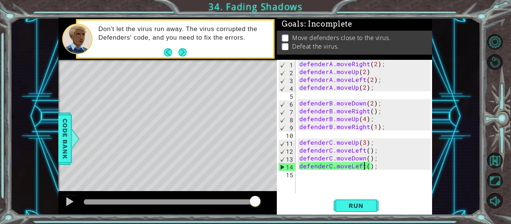
click at [368, 165] on div "defenderA . moveRight ( 2 ) ; defenderA . moveUp ( 2 ) defenderA . moveLeft ( 2…" at bounding box center [366, 134] width 137 height 149
type textarea "defenderC.moveLeft();"
click at [368, 212] on button "Run" at bounding box center [356, 205] width 45 height 15
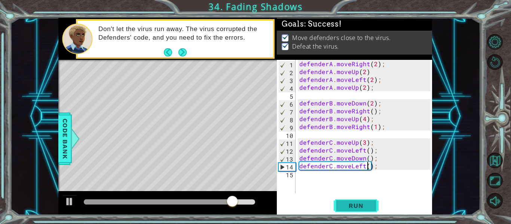
click at [365, 207] on span "Run" at bounding box center [356, 205] width 30 height 7
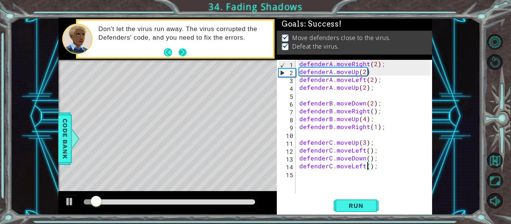
click at [185, 55] on button "Next" at bounding box center [182, 52] width 8 height 8
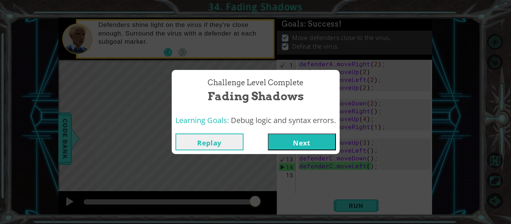
click at [289, 137] on button "Next" at bounding box center [302, 142] width 68 height 17
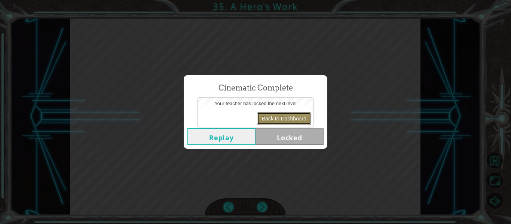
click at [280, 118] on button "Back to Dashboard" at bounding box center [284, 118] width 54 height 13
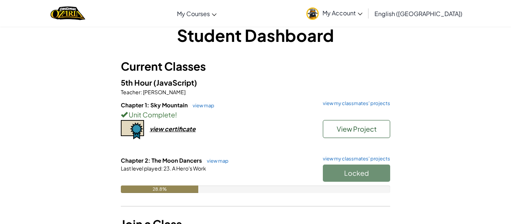
scroll to position [13, 0]
